Goal: Navigation & Orientation: Find specific page/section

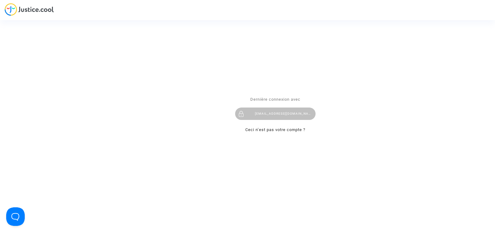
drag, startPoint x: 279, startPoint y: 112, endPoint x: 394, endPoint y: 146, distance: 120.3
click at [279, 112] on div "[EMAIL_ADDRESS][DOMAIN_NAME]" at bounding box center [275, 113] width 80 height 12
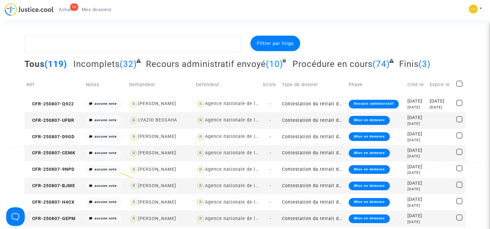
click at [101, 8] on span "Mes dossiers" at bounding box center [97, 10] width 30 height 6
